Goal: Task Accomplishment & Management: Manage account settings

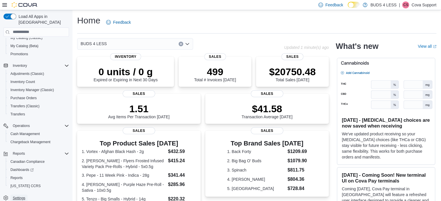
click at [19, 196] on span "Settings" at bounding box center [19, 198] width 12 height 5
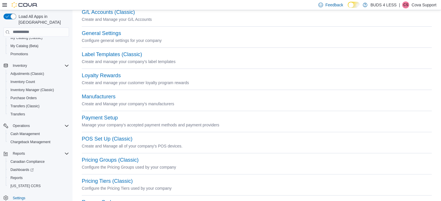
scroll to position [145, 0]
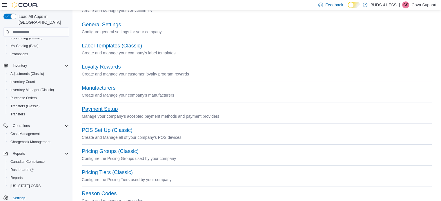
click at [107, 108] on button "Payment Setup" at bounding box center [100, 109] width 36 height 6
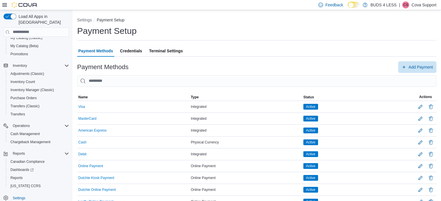
click at [168, 51] on span "Terminal Settings" at bounding box center [166, 51] width 34 height 12
